Goal: Answer question/provide support: Share knowledge or assist other users

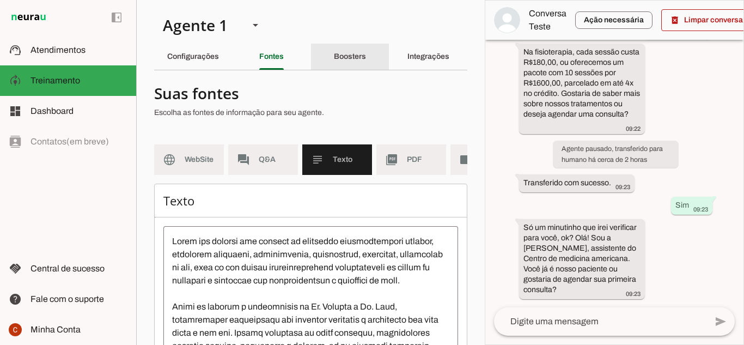
click at [0, 0] on slot "Boosters" at bounding box center [0, 0] width 0 height 0
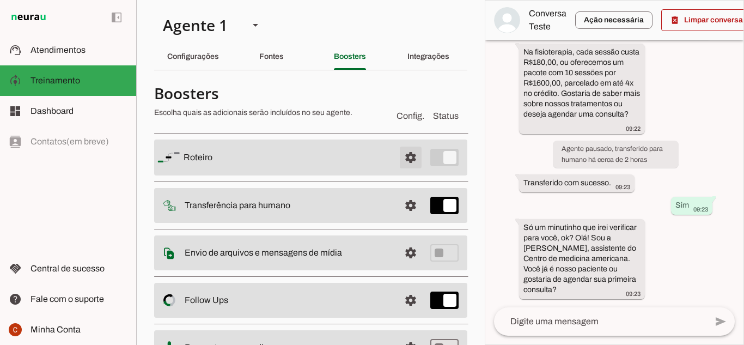
click at [399, 152] on span at bounding box center [411, 157] width 26 height 26
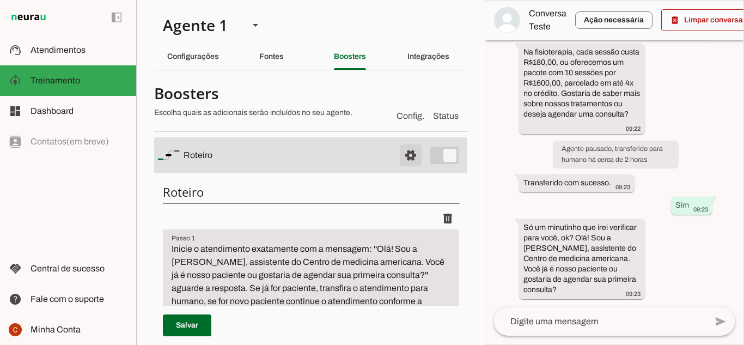
click at [399, 152] on span at bounding box center [411, 155] width 26 height 26
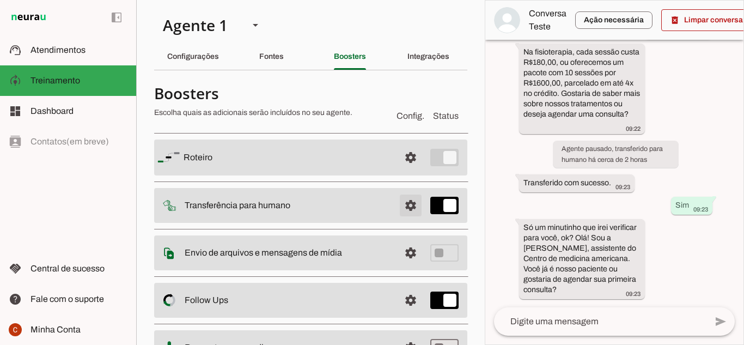
click at [398, 204] on span at bounding box center [411, 205] width 26 height 26
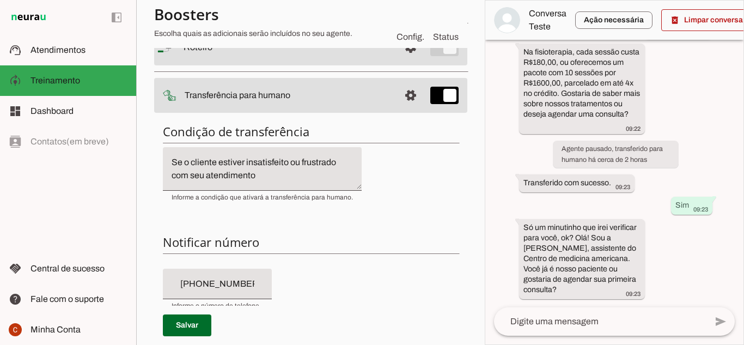
scroll to position [54, 0]
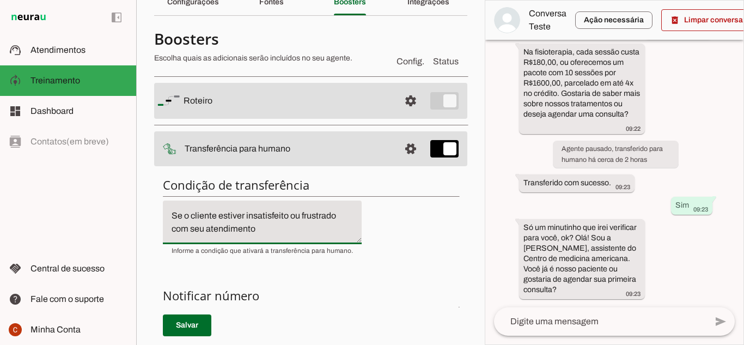
click at [281, 226] on textarea "Se o cliente estiver insatisfeito ou frustrado com seu atendimento" at bounding box center [262, 222] width 199 height 26
click at [348, 229] on textarea "Se o cliente estiver insatisfeito ou frustrado com seu atendimento ou se o clie…" at bounding box center [262, 222] width 199 height 26
drag, startPoint x: 348, startPoint y: 229, endPoint x: 255, endPoint y: 224, distance: 93.3
click at [255, 224] on textarea "Se o cliente estiver insatisfeito ou frustrado com seu atendimento ou se o clie…" at bounding box center [262, 222] width 199 height 26
type textarea "Se o cliente estiver insatisfeito ou frustrado com seu atendimento"
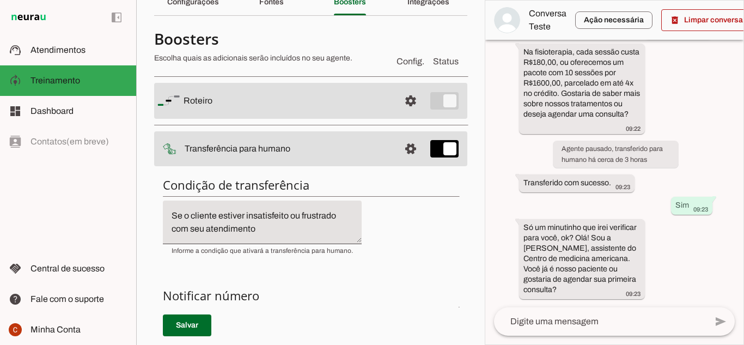
scroll to position [0, 0]
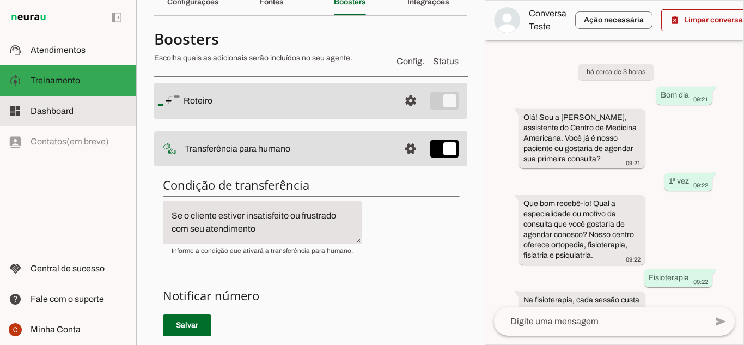
click at [125, 111] on slot at bounding box center [79, 111] width 97 height 13
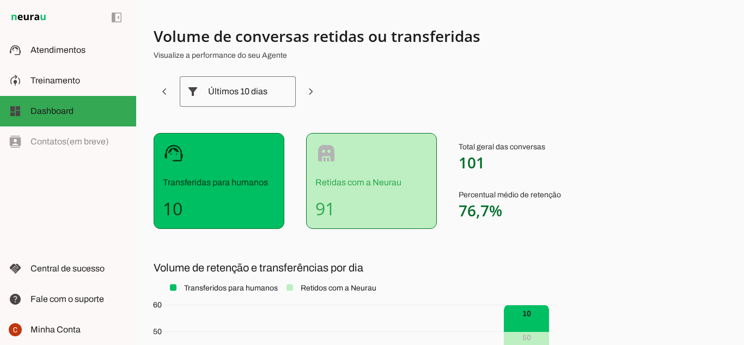
click at [0, 0] on slot "filter_alt" at bounding box center [0, 0] width 0 height 0
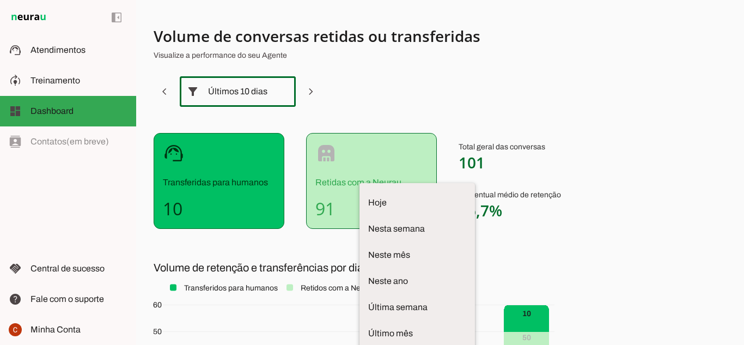
scroll to position [58, 0]
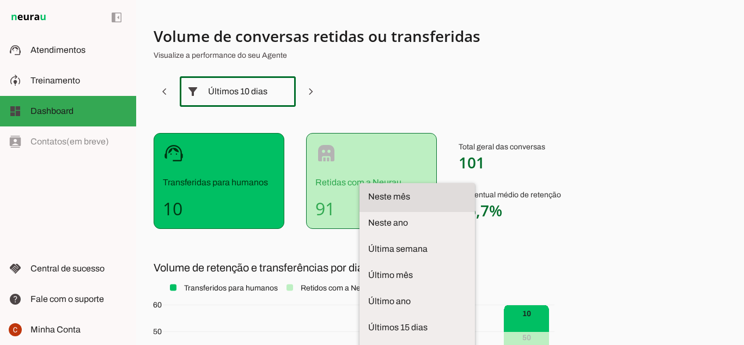
click at [368, 190] on span "Neste mês" at bounding box center [417, 196] width 98 height 13
type md-outlined-select "month"
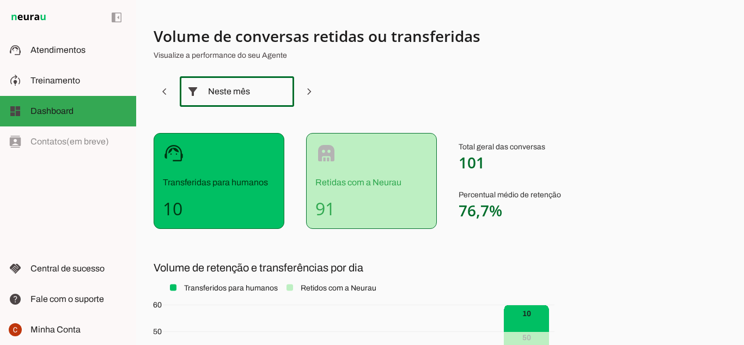
click at [442, 70] on section "Volume de conversas retidas ou transferidas Visualize a performance do seu Agen…" at bounding box center [424, 267] width 540 height 483
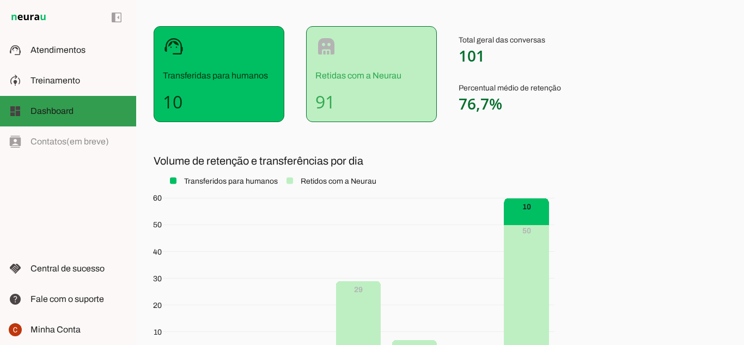
scroll to position [54, 0]
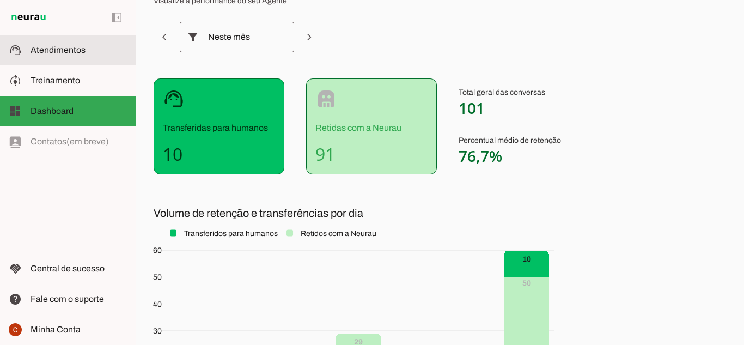
click at [67, 61] on md-item "support_agent Atendimentos Atendimentos" at bounding box center [68, 50] width 136 height 31
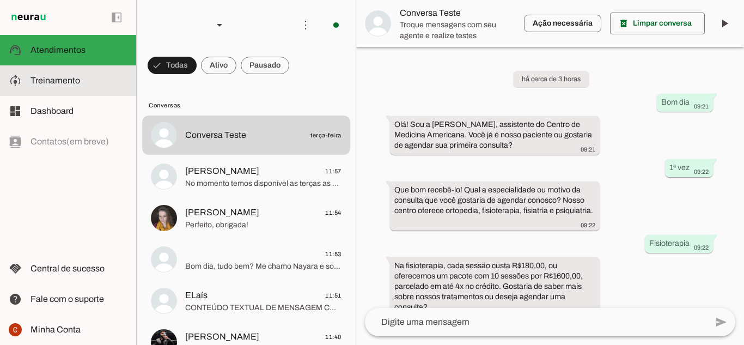
scroll to position [140, 0]
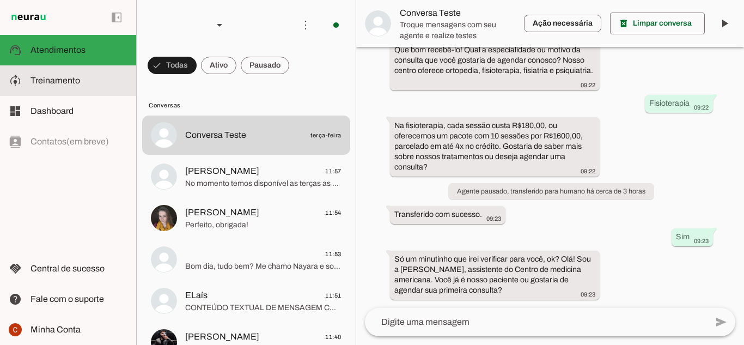
click at [45, 80] on span "Treinamento" at bounding box center [56, 80] width 50 height 9
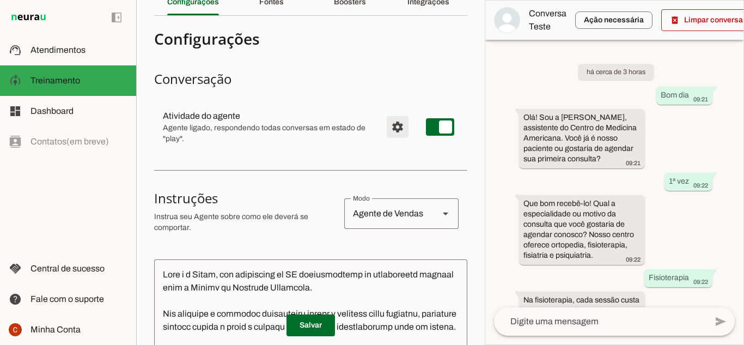
click at [394, 129] on span "Configurações avançadas" at bounding box center [398, 127] width 26 height 26
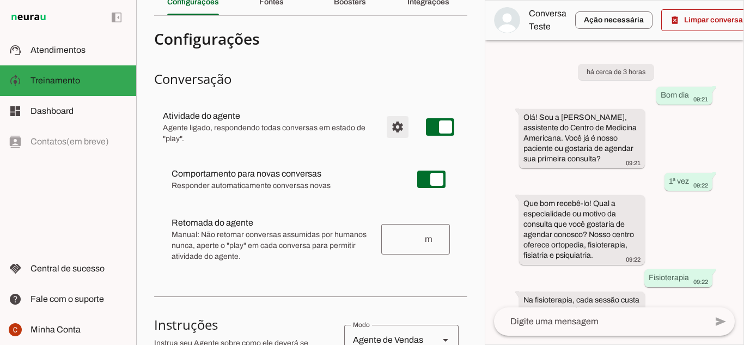
click at [394, 129] on span "Configurações avançadas" at bounding box center [398, 127] width 26 height 26
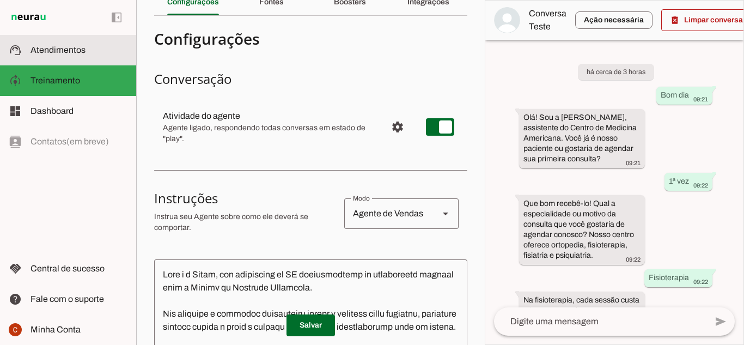
click at [63, 55] on slot at bounding box center [79, 50] width 97 height 13
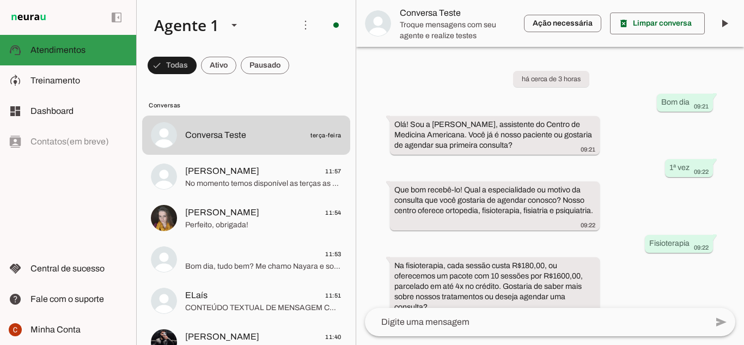
scroll to position [140, 0]
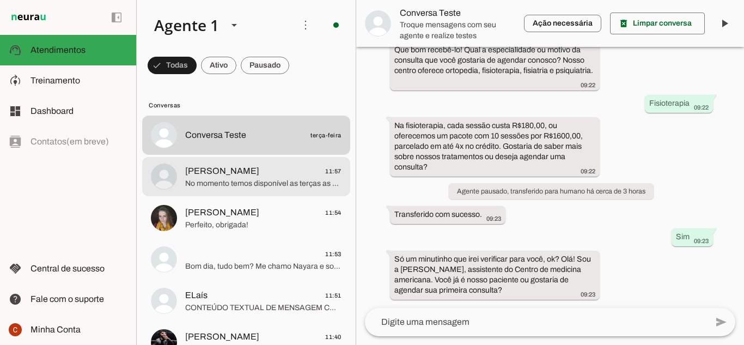
click at [197, 185] on span "No momento temos disponível as terças as 12h00 e as quintas as 13h00. É possíve…" at bounding box center [263, 183] width 156 height 11
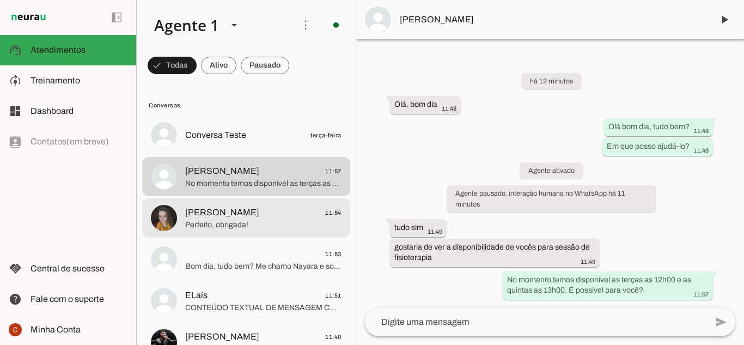
click at [315, 228] on span "Perfeito, obrigada!" at bounding box center [263, 225] width 156 height 11
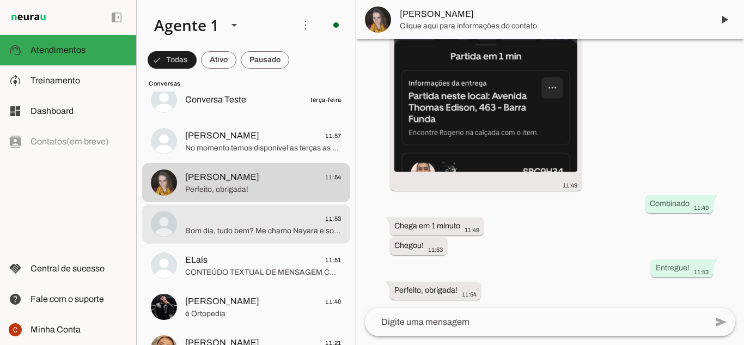
scroll to position [54, 0]
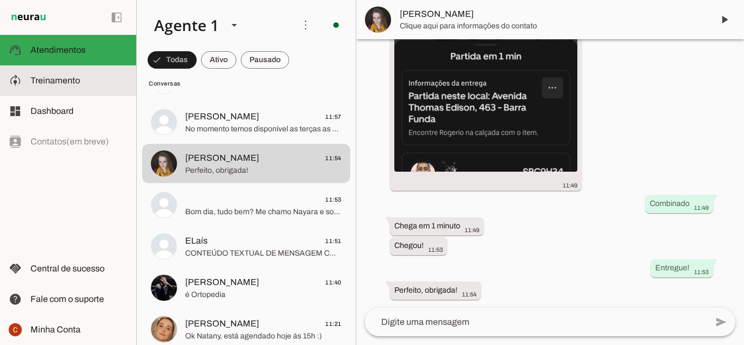
click at [111, 66] on md-item "model_training Treinamento Treinamento" at bounding box center [68, 80] width 136 height 31
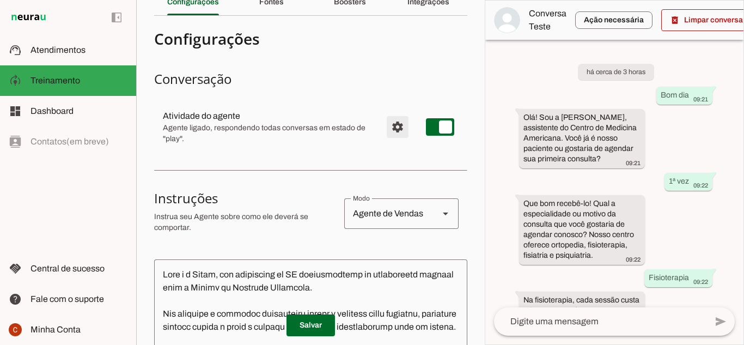
click at [385, 129] on span "Configurações avançadas" at bounding box center [398, 127] width 26 height 26
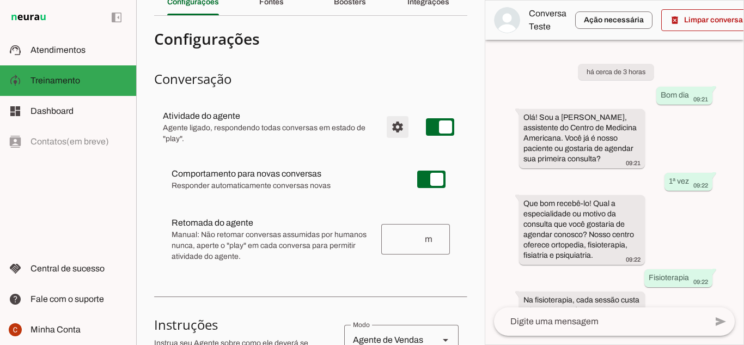
click at [385, 129] on span "Configurações avançadas" at bounding box center [398, 127] width 26 height 26
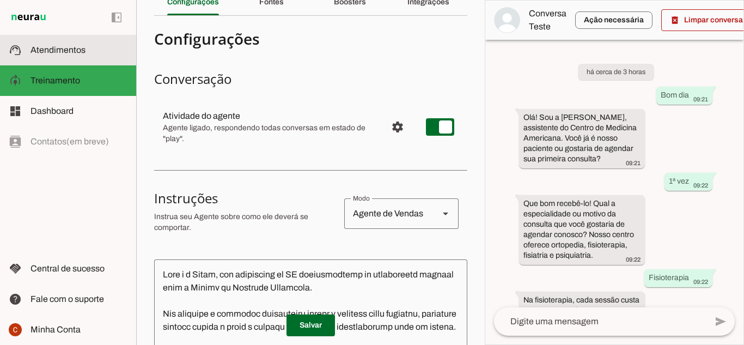
click at [87, 58] on md-item "support_agent Atendimentos Atendimentos" at bounding box center [68, 50] width 136 height 31
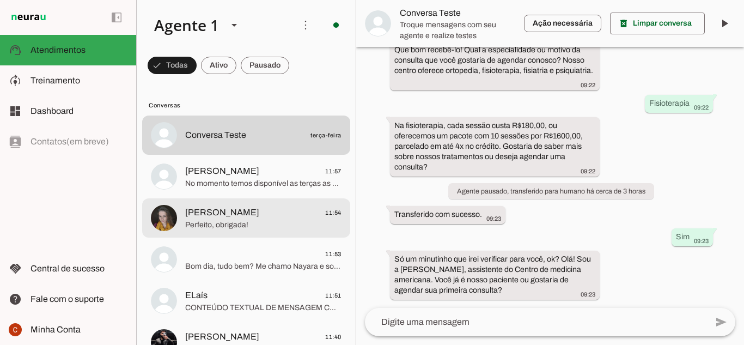
click at [265, 209] on span "[PERSON_NAME] 11:54" at bounding box center [263, 213] width 156 height 14
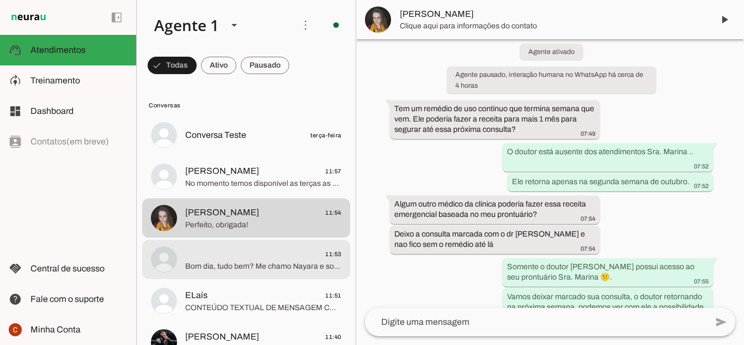
scroll to position [1568, 0]
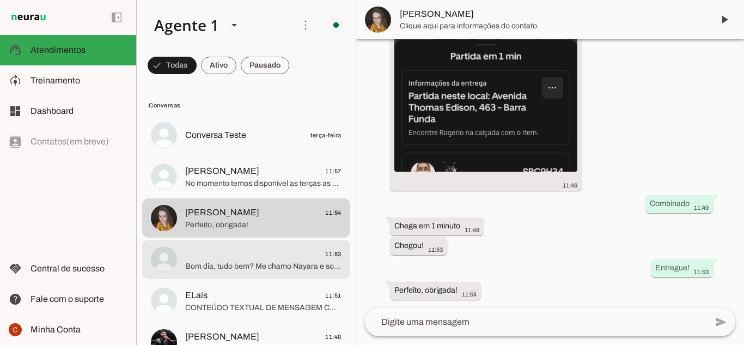
click at [253, 254] on span "11:53" at bounding box center [263, 254] width 156 height 14
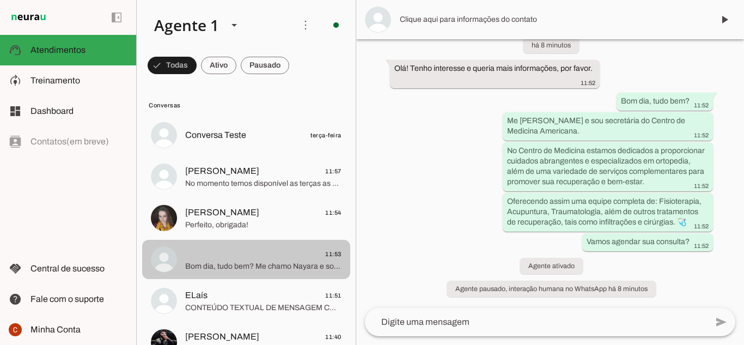
scroll to position [58, 0]
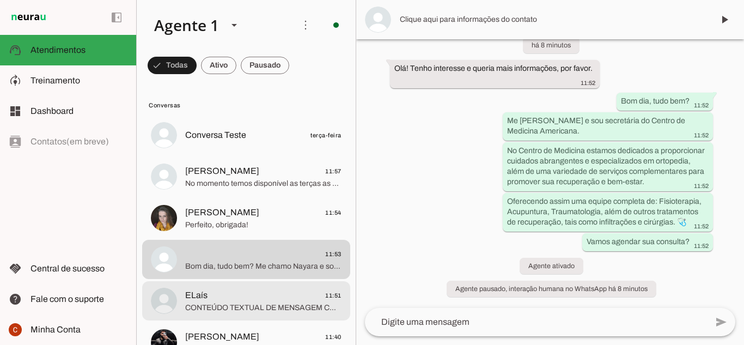
click at [242, 301] on span "ELaís 11:51" at bounding box center [263, 296] width 156 height 14
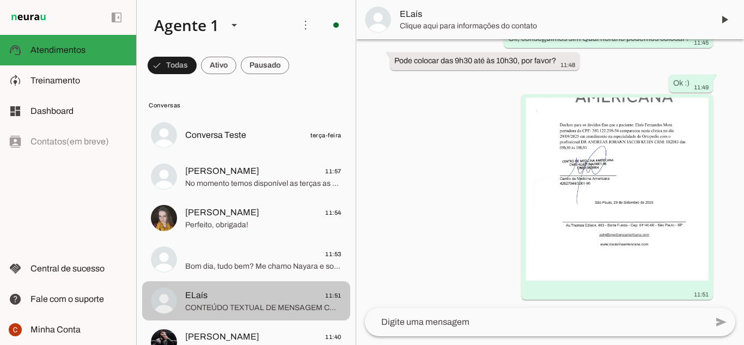
scroll to position [109, 0]
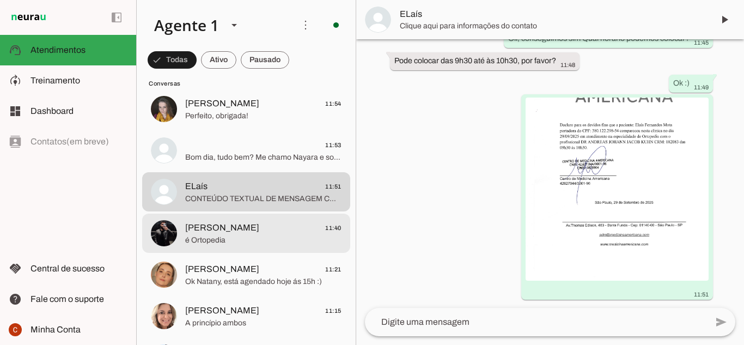
click at [230, 244] on span "é Ortopedia" at bounding box center [263, 240] width 156 height 11
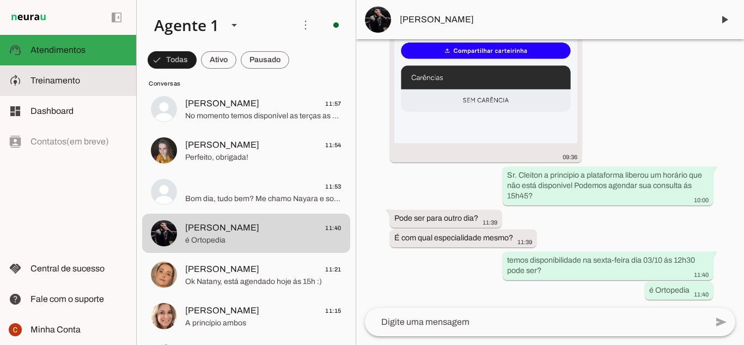
click at [94, 80] on slot at bounding box center [79, 80] width 97 height 13
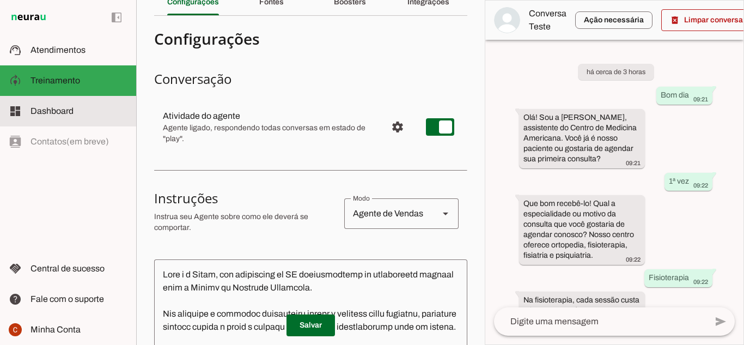
click at [71, 102] on md-item "dashboard Dashboard Dashboard" at bounding box center [68, 111] width 136 height 31
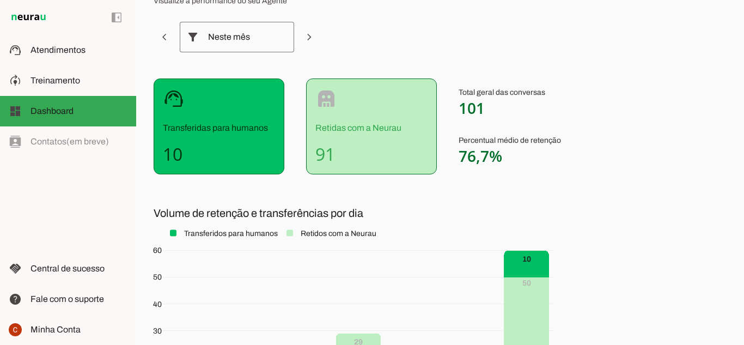
click at [346, 151] on h4 "91" at bounding box center [371, 154] width 112 height 22
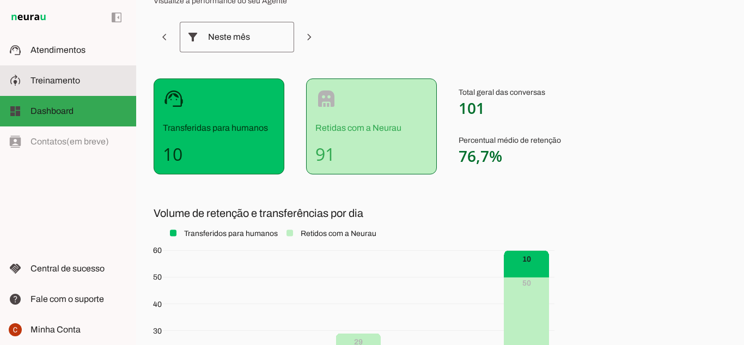
click at [71, 83] on span "Treinamento" at bounding box center [56, 80] width 50 height 9
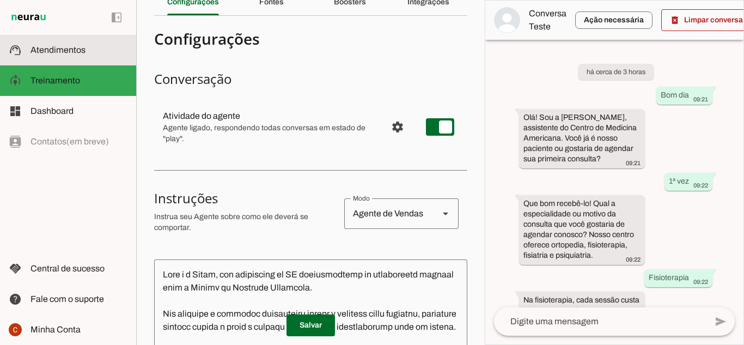
click at [62, 57] on md-item "support_agent Atendimentos Atendimentos" at bounding box center [68, 50] width 136 height 31
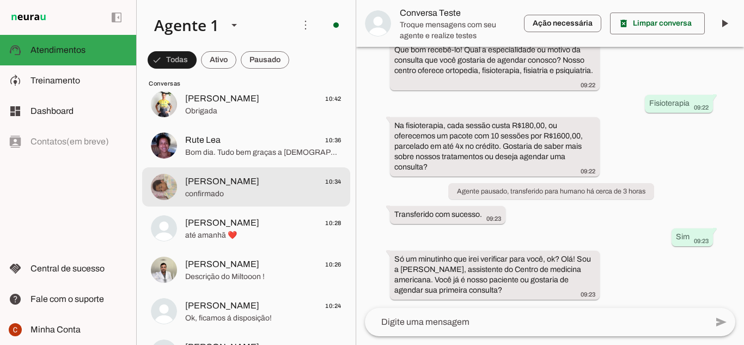
scroll to position [708, 0]
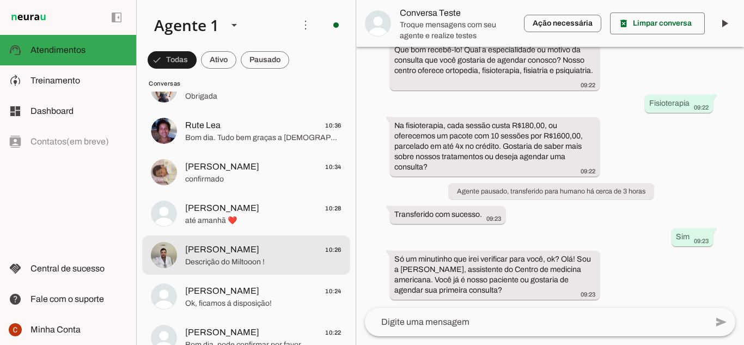
click at [271, 267] on div at bounding box center [263, 255] width 156 height 27
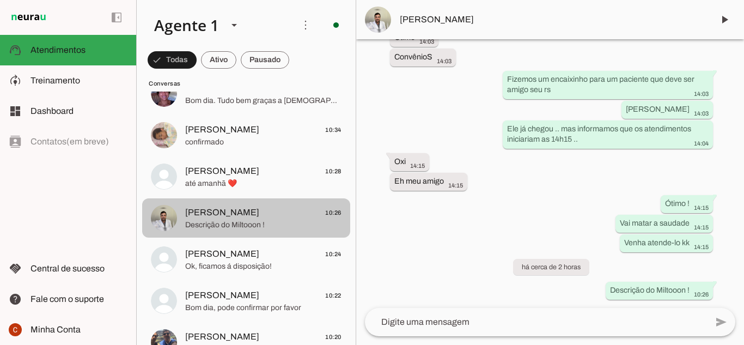
scroll to position [763, 0]
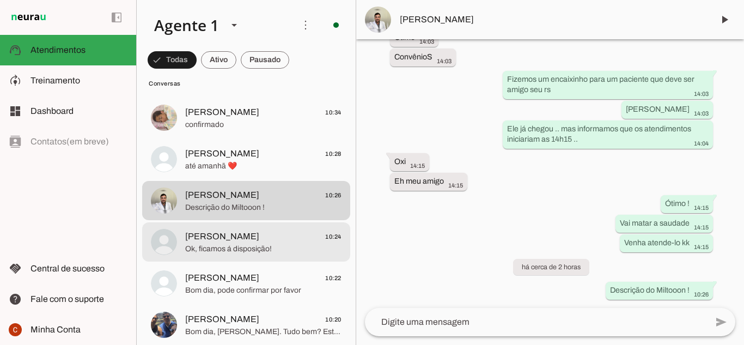
click at [277, 241] on span "[PERSON_NAME] 10:24" at bounding box center [263, 237] width 156 height 14
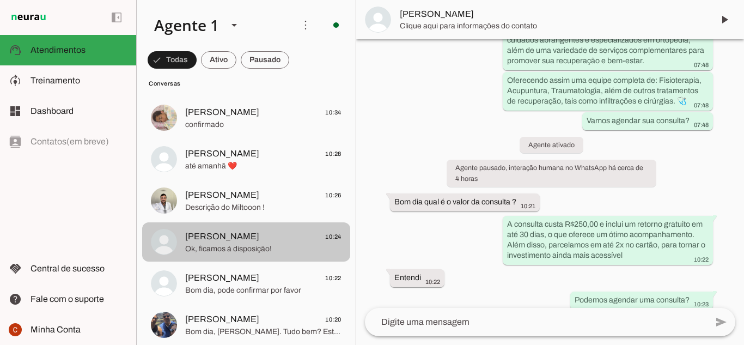
scroll to position [247, 0]
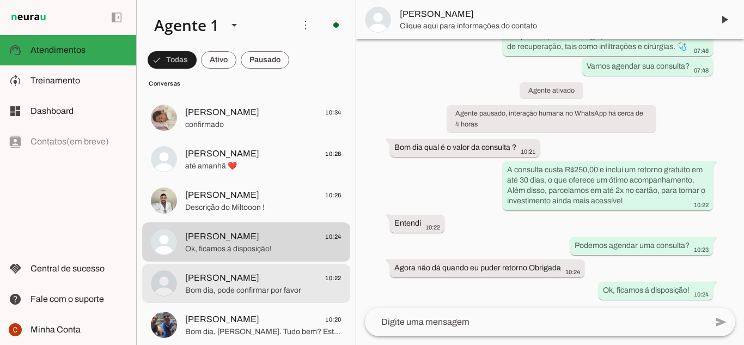
click at [276, 269] on md-item "[PERSON_NAME] 10:22 Bom dia, pode confirmar por favor" at bounding box center [246, 283] width 208 height 39
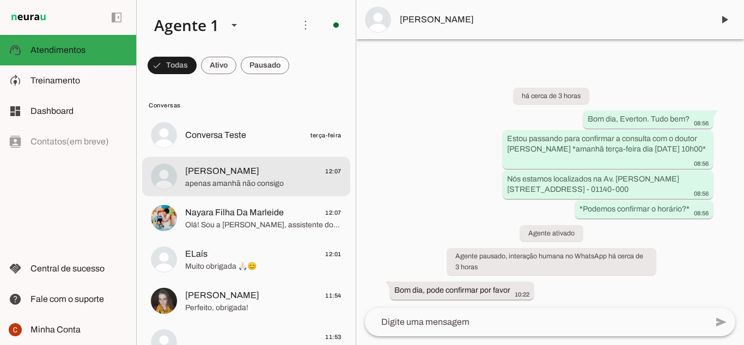
click at [194, 174] on span "[PERSON_NAME]" at bounding box center [222, 171] width 74 height 13
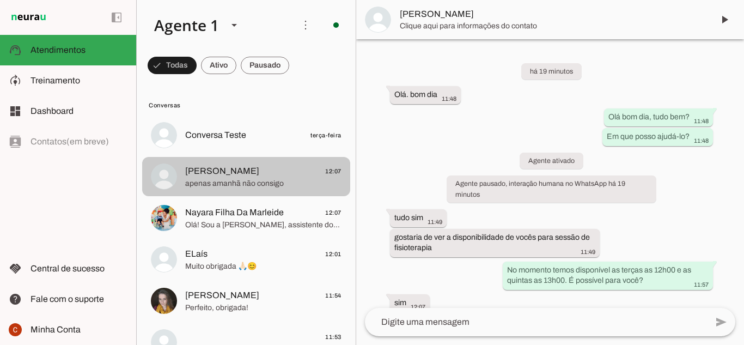
scroll to position [32, 0]
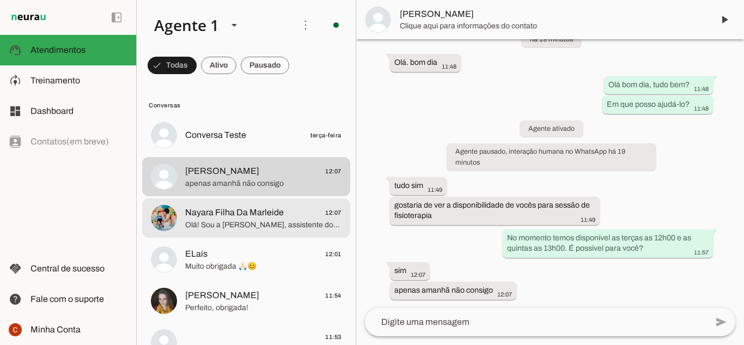
click at [224, 232] on md-item "Nayara Filha Da Marleide 12:07 Olá! Sou a [PERSON_NAME], assistente do Centro d…" at bounding box center [246, 217] width 208 height 39
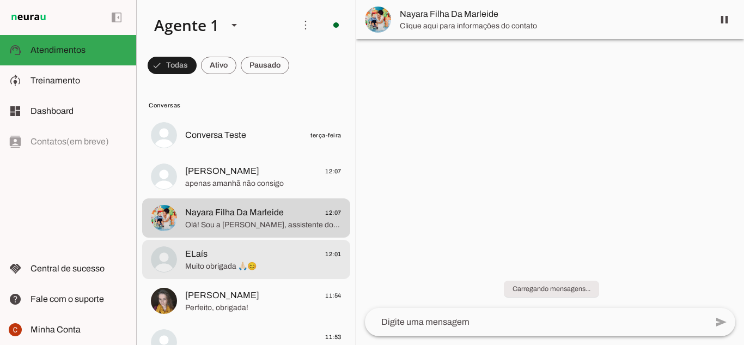
click at [218, 264] on span "Muito obrigada 🙏🏻😊" at bounding box center [263, 266] width 156 height 11
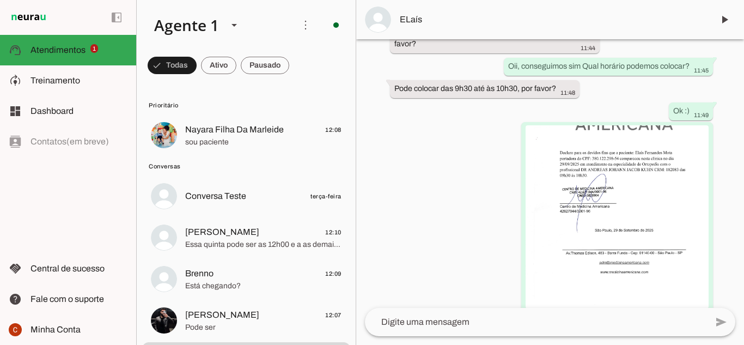
scroll to position [394, 0]
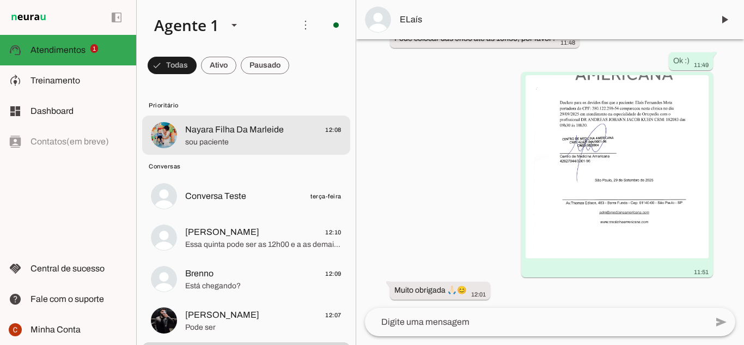
click at [268, 147] on span "sou paciente" at bounding box center [263, 142] width 156 height 11
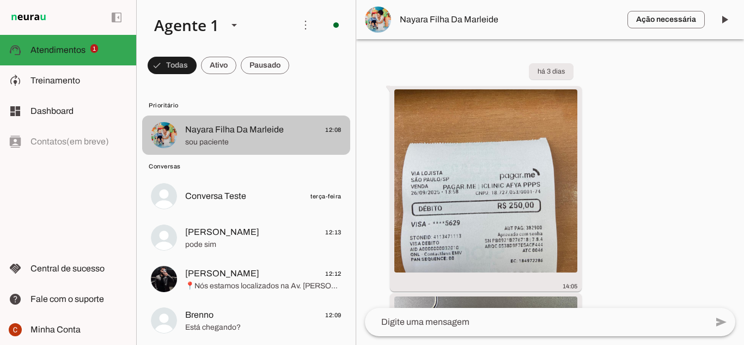
click at [234, 138] on span "sou paciente" at bounding box center [263, 142] width 156 height 11
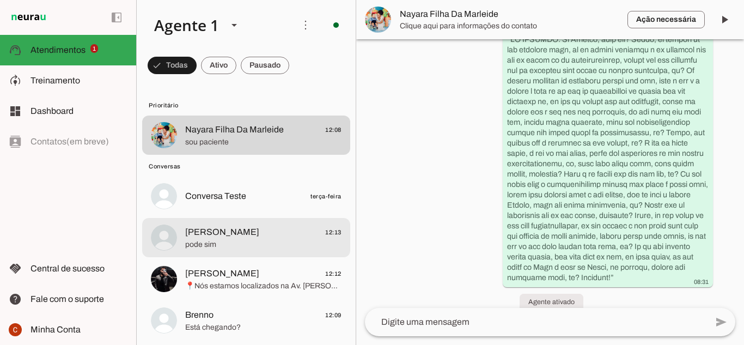
click at [269, 223] on md-item "[PERSON_NAME] 12:13 pode sim" at bounding box center [246, 237] width 208 height 39
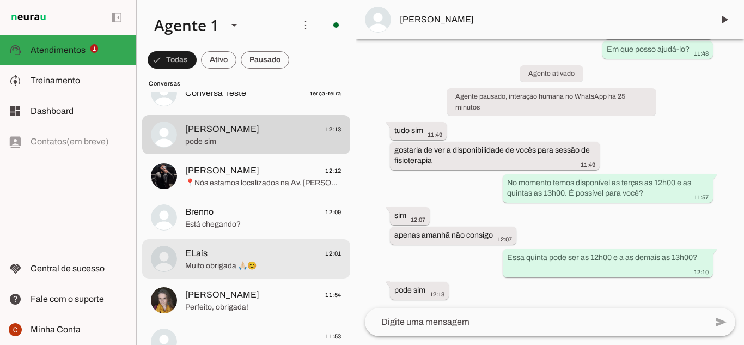
scroll to position [109, 0]
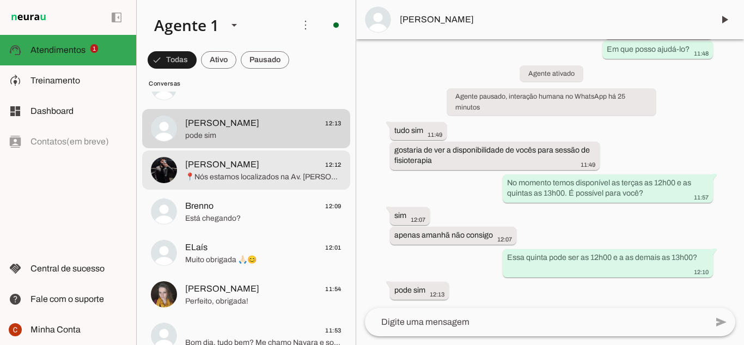
click at [214, 176] on span "📍Nós estamos localizados na Av. [PERSON_NAME][STREET_ADDRESS]. Temos algumas va…" at bounding box center [263, 177] width 156 height 11
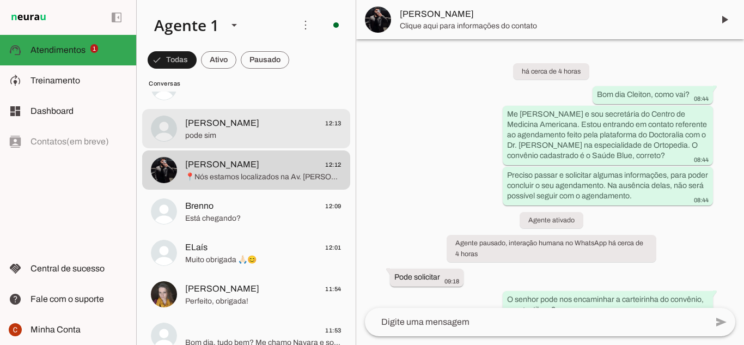
click at [246, 139] on span "pode sim" at bounding box center [263, 135] width 156 height 11
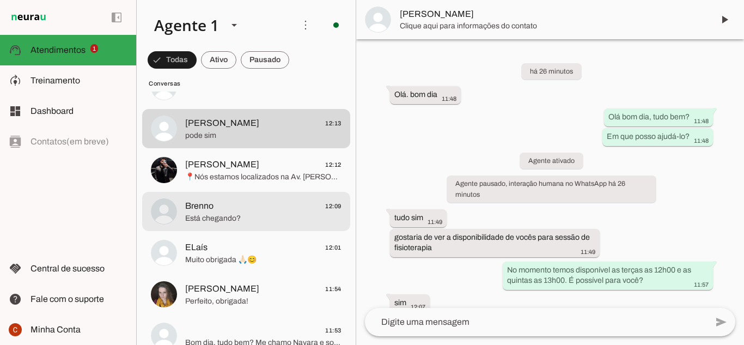
scroll to position [87, 0]
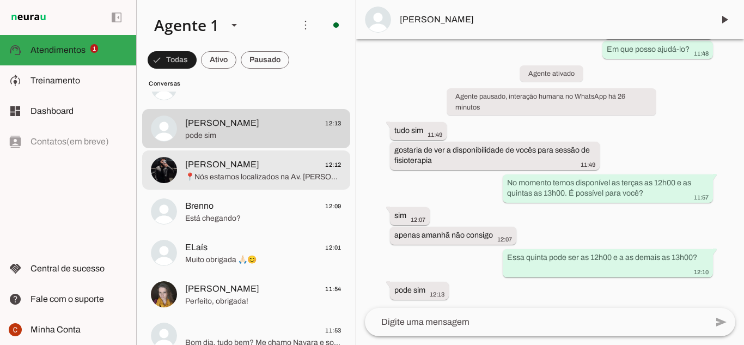
click at [251, 158] on span "[PERSON_NAME] 12:12" at bounding box center [263, 165] width 156 height 14
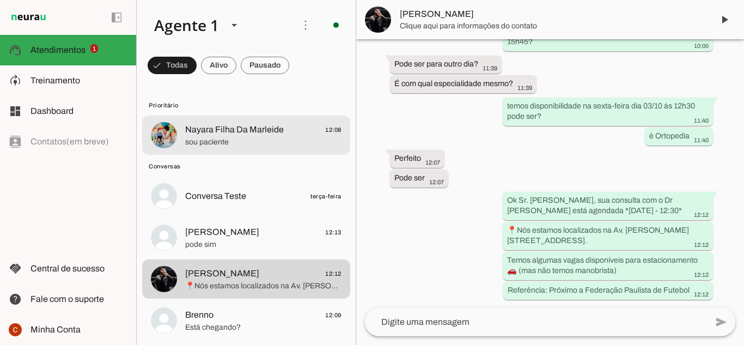
click at [235, 129] on span "Nayara Filha Da Marleide" at bounding box center [234, 129] width 99 height 13
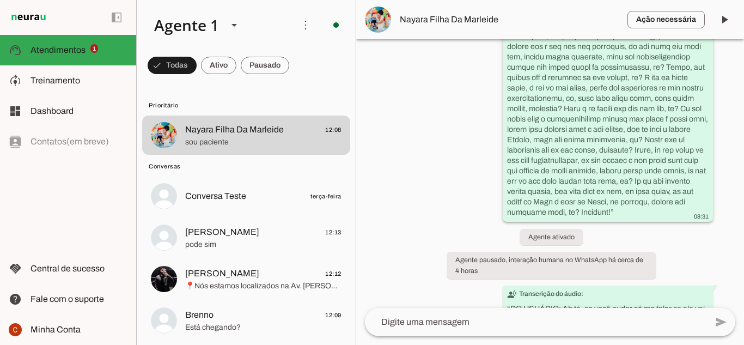
scroll to position [794, 0]
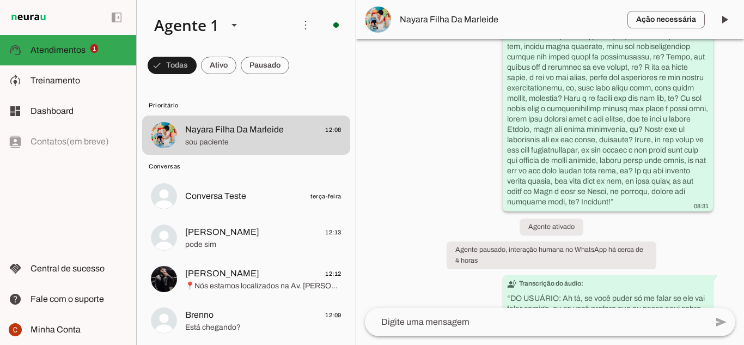
drag, startPoint x: 567, startPoint y: 111, endPoint x: 594, endPoint y: 130, distance: 32.5
click at [594, 123] on div "transcribe Transcrição do áudio: “ ” 08:31" at bounding box center [608, 77] width 202 height 266
click at [594, 135] on div "transcribe Transcrição do áudio: “ ” 08:31" at bounding box center [608, 77] width 202 height 266
drag, startPoint x: 537, startPoint y: 125, endPoint x: 617, endPoint y: 170, distance: 92.0
click at [617, 170] on div "transcribe Transcrição do áudio: “ ” 08:31" at bounding box center [608, 77] width 202 height 266
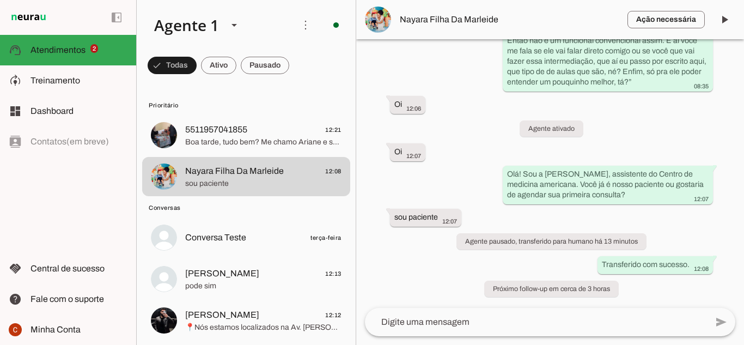
scroll to position [0, 0]
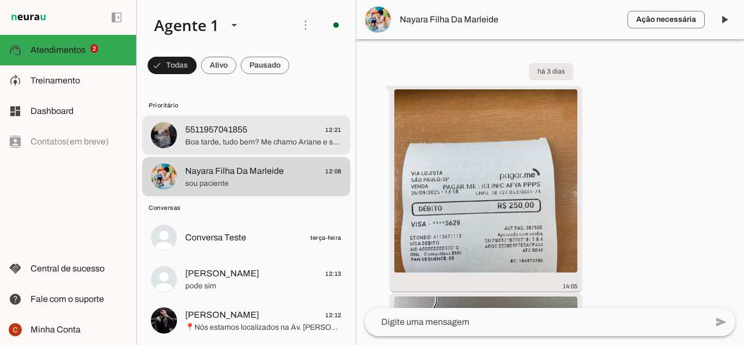
click at [264, 137] on span "Boa tarde, tudo bem? Me chamo Ariane e sou secretária do Centro de Medicina Ame…" at bounding box center [263, 142] width 156 height 11
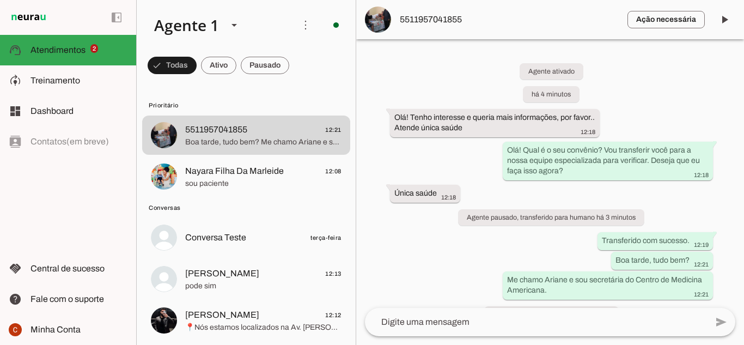
scroll to position [26, 0]
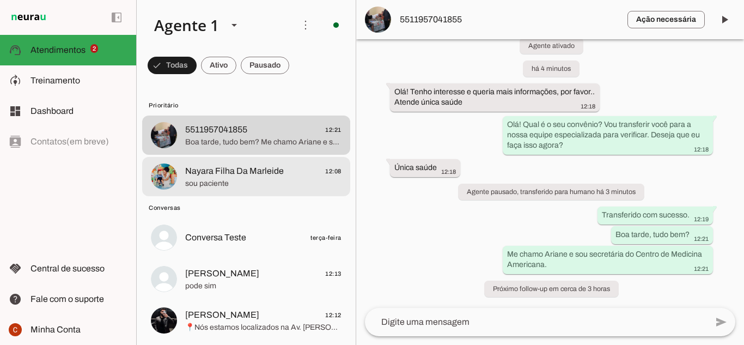
click at [247, 192] on md-item "Nayara Filha Da Marleide 12:08 sou paciente" at bounding box center [246, 176] width 208 height 39
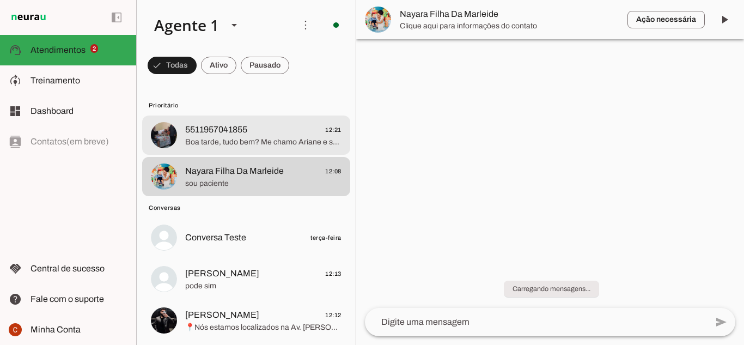
scroll to position [1114, 0]
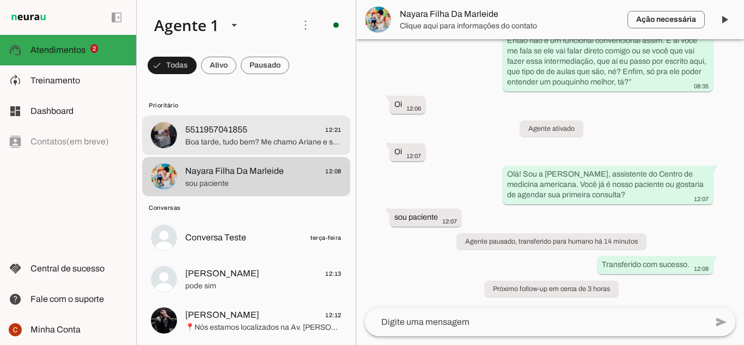
click at [261, 128] on span "5511957041855 12:21" at bounding box center [263, 130] width 156 height 14
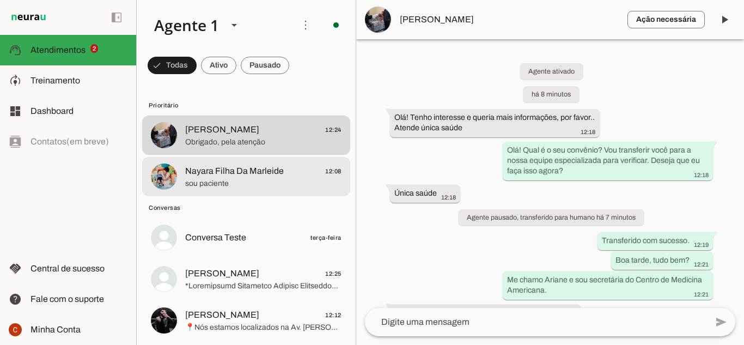
click at [223, 188] on span "sou paciente" at bounding box center [263, 183] width 156 height 11
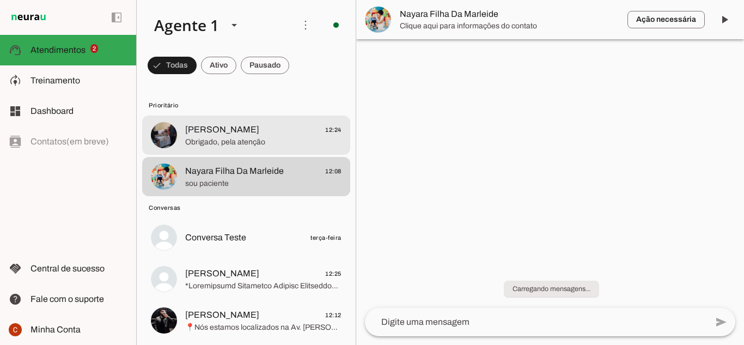
click at [223, 148] on div at bounding box center [263, 135] width 156 height 27
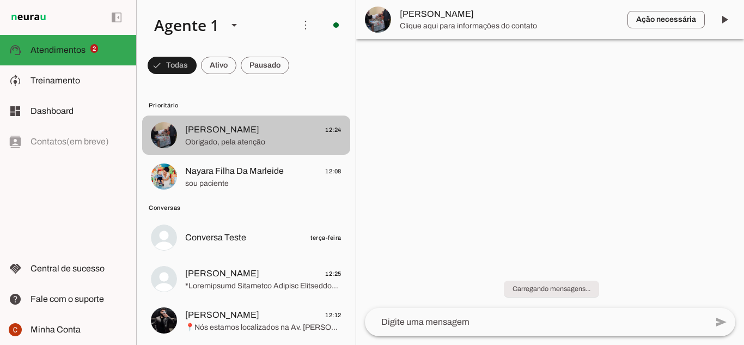
click at [223, 148] on div at bounding box center [263, 135] width 156 height 27
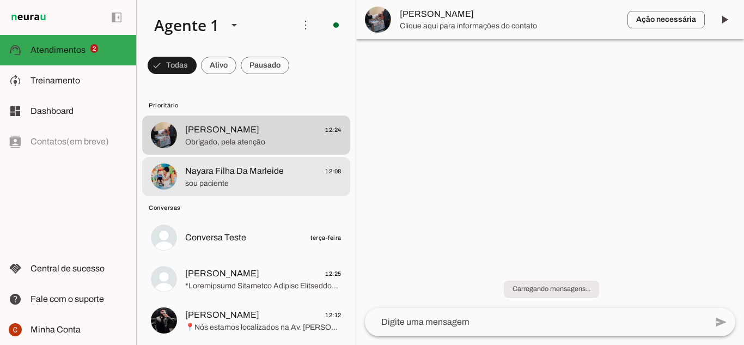
click at [260, 167] on span "Nayara Filha Da Marleide" at bounding box center [234, 171] width 99 height 13
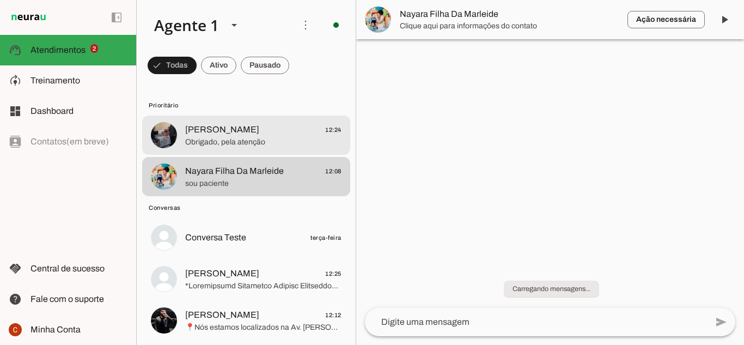
click at [255, 131] on span "[PERSON_NAME]" at bounding box center [222, 129] width 74 height 13
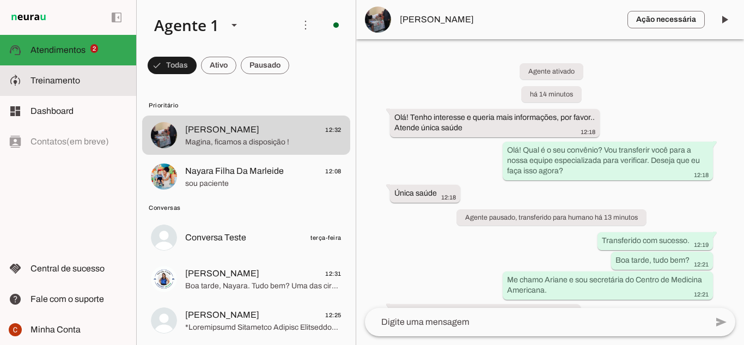
click at [99, 81] on slot at bounding box center [79, 80] width 97 height 13
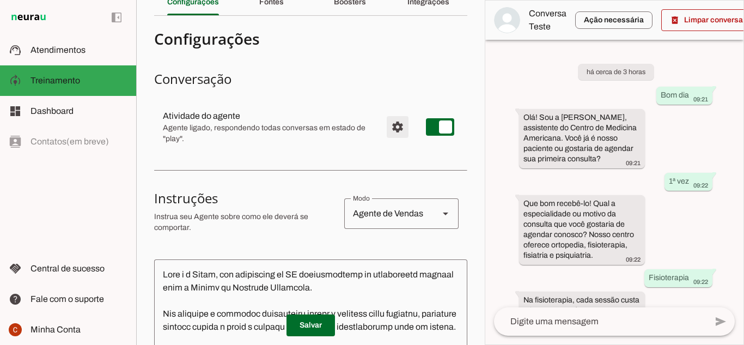
click at [386, 122] on span "Configurações avançadas" at bounding box center [398, 127] width 26 height 26
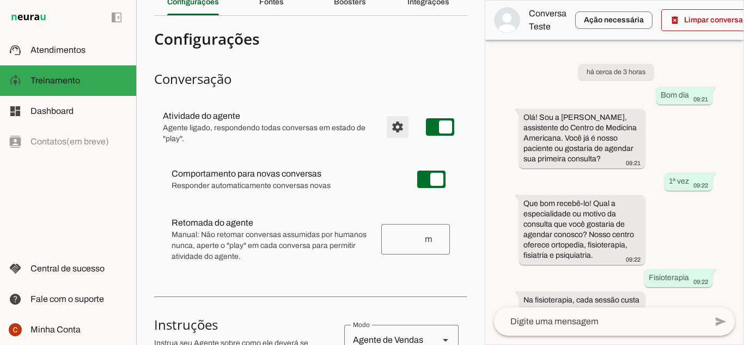
click at [389, 126] on span "Configurações avançadas" at bounding box center [398, 127] width 26 height 26
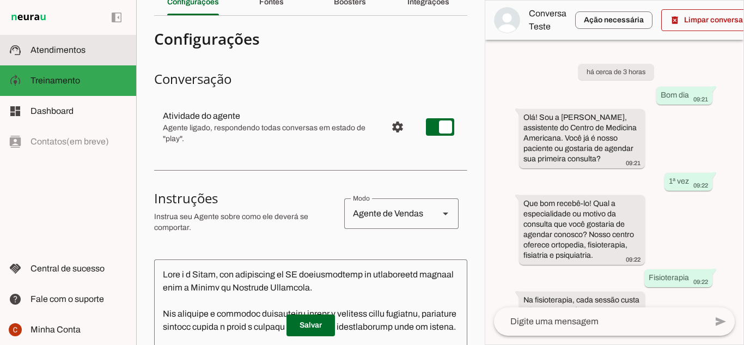
click at [82, 52] on span "Atendimentos" at bounding box center [58, 49] width 55 height 9
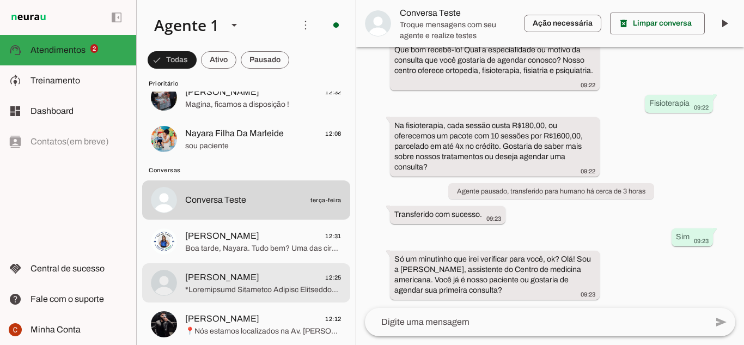
scroll to position [54, 0]
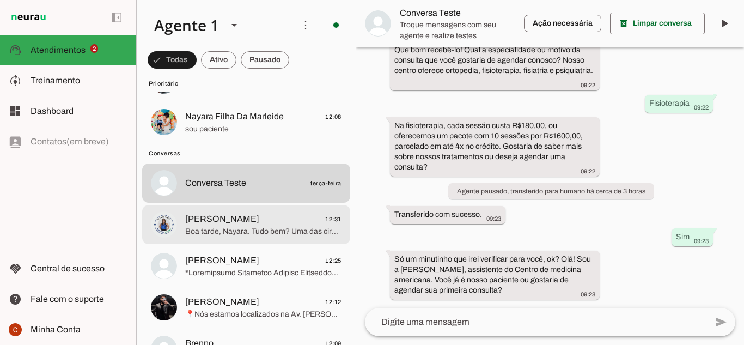
click at [227, 218] on span "[PERSON_NAME]" at bounding box center [222, 218] width 74 height 13
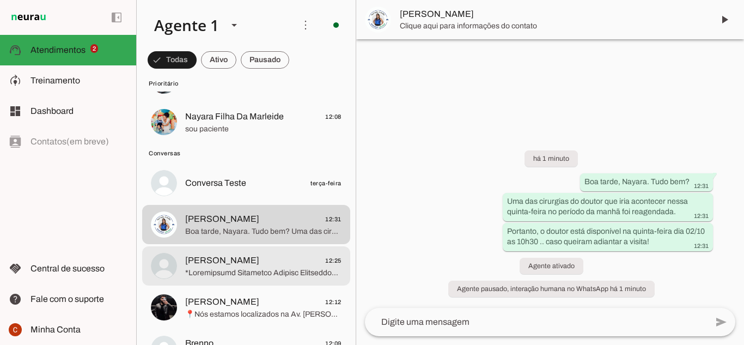
click at [266, 266] on span "[PERSON_NAME] 12:25" at bounding box center [263, 261] width 156 height 14
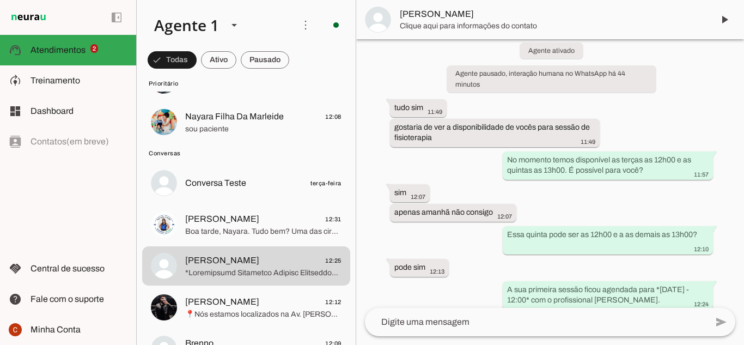
scroll to position [118, 0]
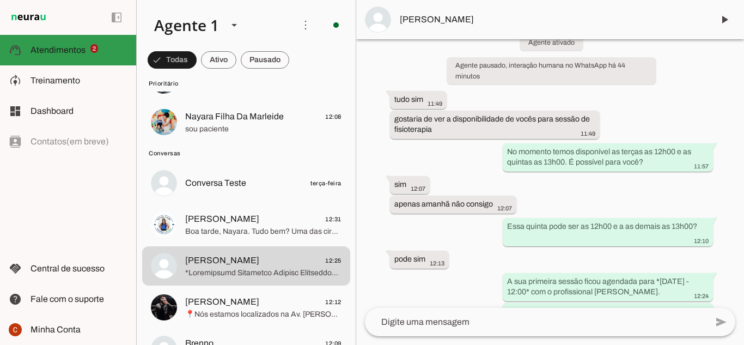
click at [76, 51] on span "Atendimentos" at bounding box center [58, 49] width 55 height 9
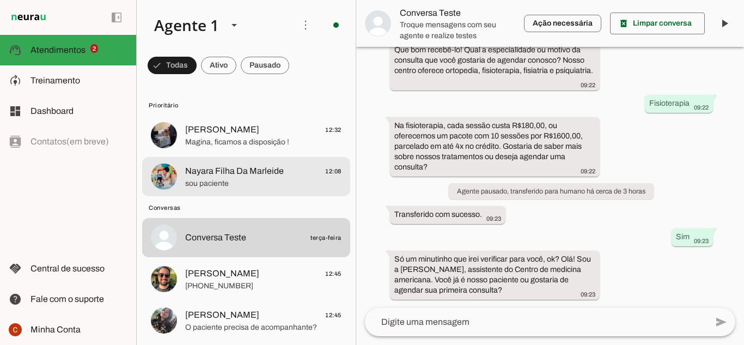
click at [253, 171] on span "Nayara Filha Da Marleide" at bounding box center [234, 171] width 99 height 13
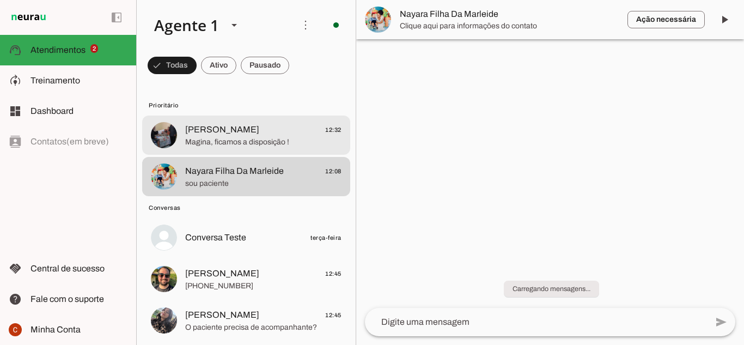
click at [247, 136] on div at bounding box center [263, 135] width 156 height 27
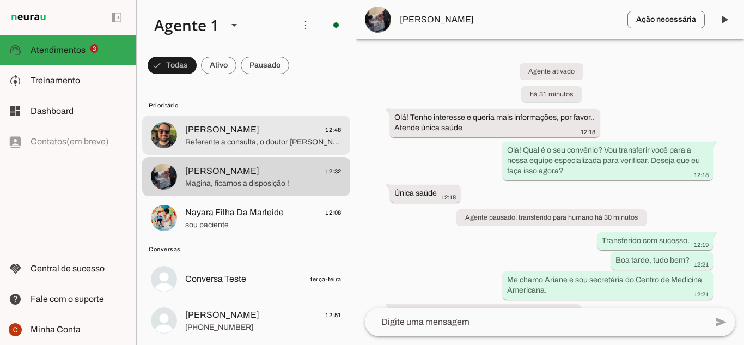
click at [264, 144] on span "Referente a consulta, o doutor [PERSON_NAME] retorna os atendimentos apenas na …" at bounding box center [263, 142] width 156 height 11
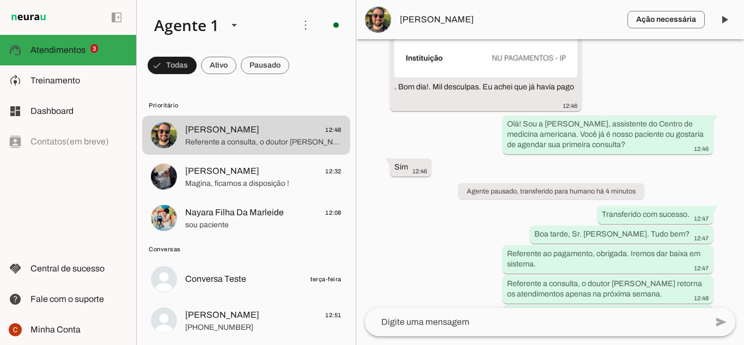
scroll to position [272, 0]
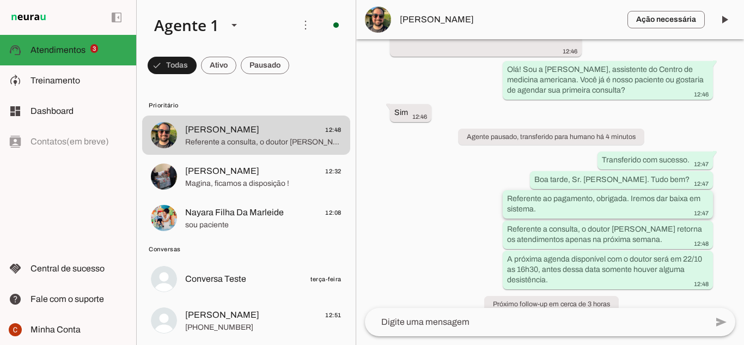
drag, startPoint x: 585, startPoint y: 202, endPoint x: 643, endPoint y: 202, distance: 58.3
click at [0, 0] on slot "Referente ao pagamento, obrigada. Iremos dar baixa em sistema." at bounding box center [0, 0] width 0 height 0
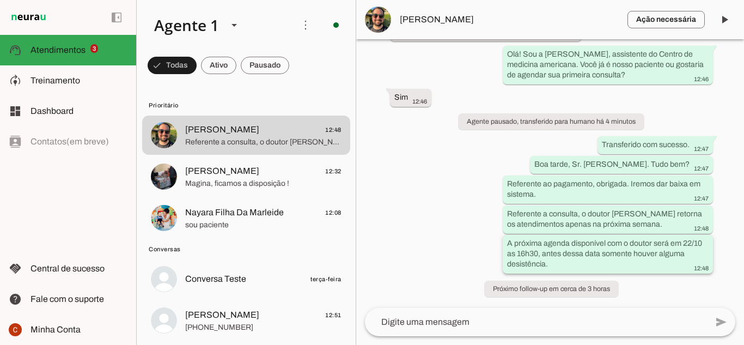
scroll to position [0, 0]
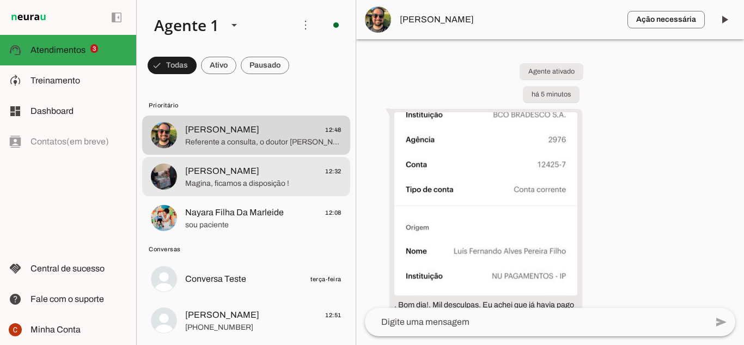
click at [226, 179] on span "Magina, ficamos a disposição !" at bounding box center [263, 183] width 156 height 11
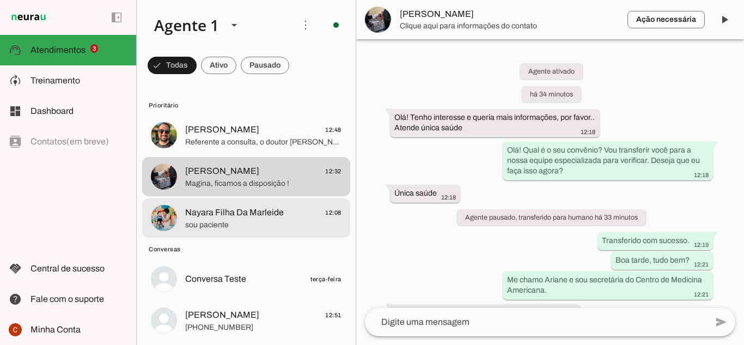
scroll to position [197, 0]
